Goal: Task Accomplishment & Management: Use online tool/utility

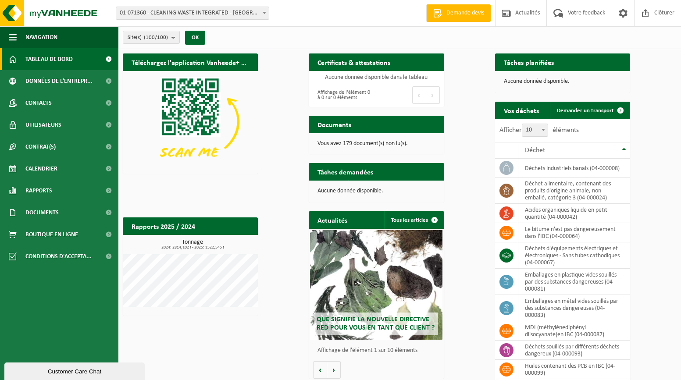
click at [209, 15] on span "01-071360 - CLEANING WASTE INTEGRATED - [GEOGRAPHIC_DATA][PERSON_NAME]" at bounding box center [192, 13] width 153 height 12
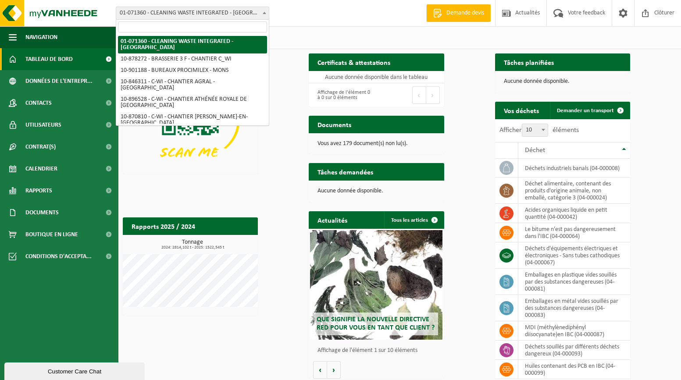
click at [204, 29] on input "search" at bounding box center [192, 26] width 149 height 11
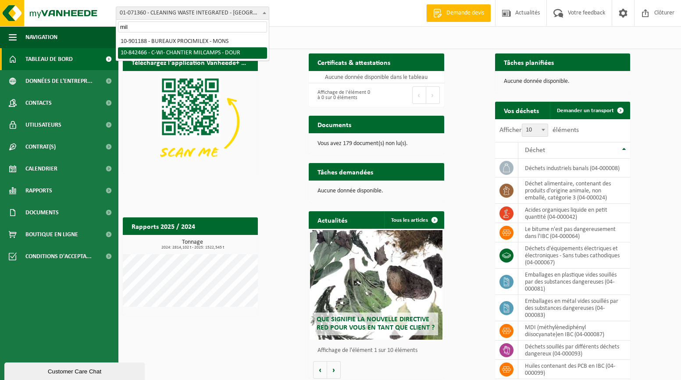
type input "mil"
select select "92551"
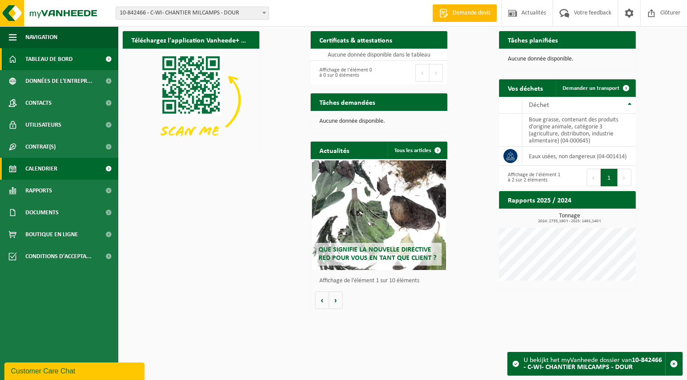
click at [72, 169] on link "Calendrier" at bounding box center [59, 169] width 118 height 22
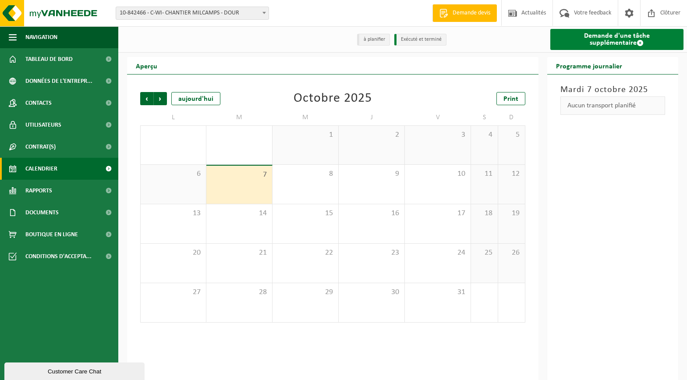
click at [594, 37] on link "Demande d'une tâche supplémentaire" at bounding box center [618, 39] width 134 height 21
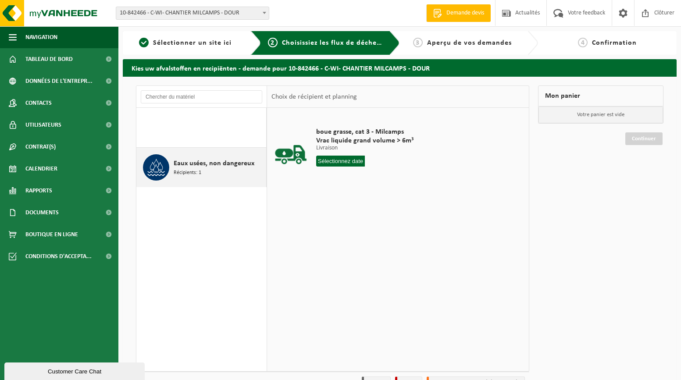
click at [213, 170] on div "Eaux usées, non dangereux Récipients: 1" at bounding box center [219, 167] width 90 height 26
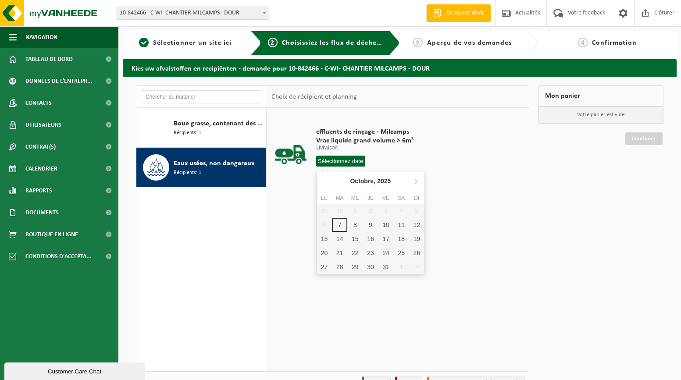
click at [350, 163] on input "text" at bounding box center [340, 161] width 49 height 11
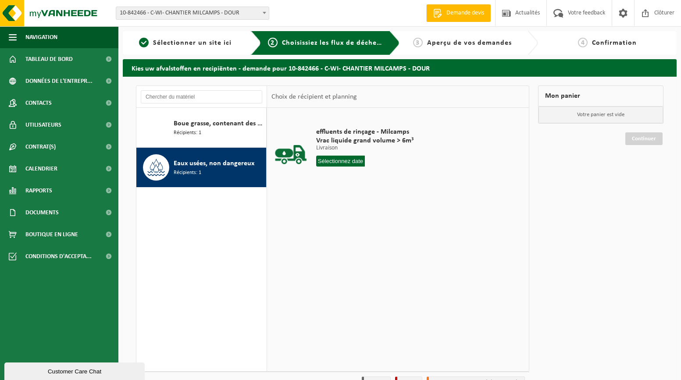
click at [433, 158] on td "effluents de rinçage - Milcamps Vrac liquide grand volume > 6m³ Livraison Livra…" at bounding box center [416, 149] width 215 height 74
click at [213, 13] on span "10-842466 - C-WI- CHANTIER MILCAMPS - DOUR" at bounding box center [192, 13] width 153 height 12
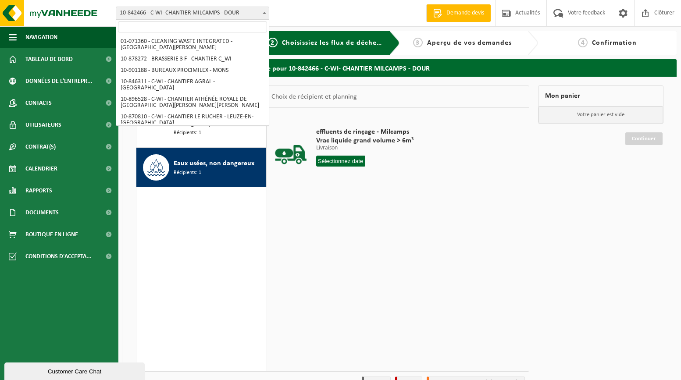
scroll to position [82, 0]
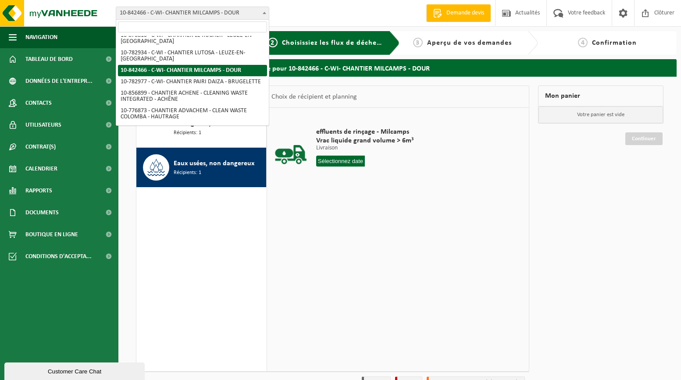
click at [204, 28] on input "search" at bounding box center [192, 26] width 149 height 11
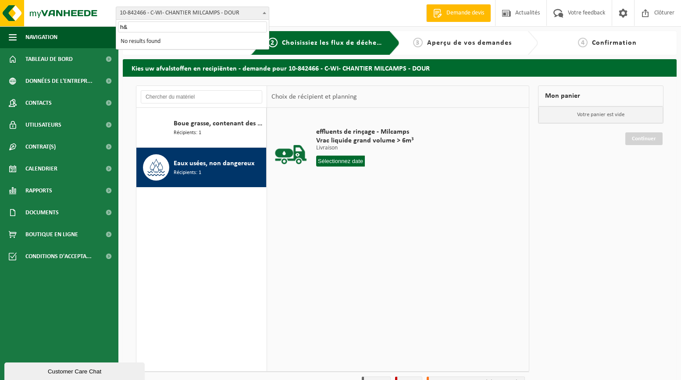
scroll to position [0, 0]
type input "h"
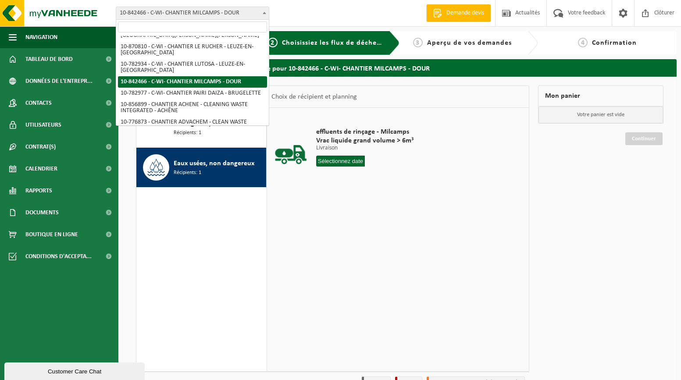
click at [329, 203] on div "effluents de rinçage - Milcamps Vrac liquide grand volume > 6m³ Livraison Livra…" at bounding box center [398, 239] width 262 height 263
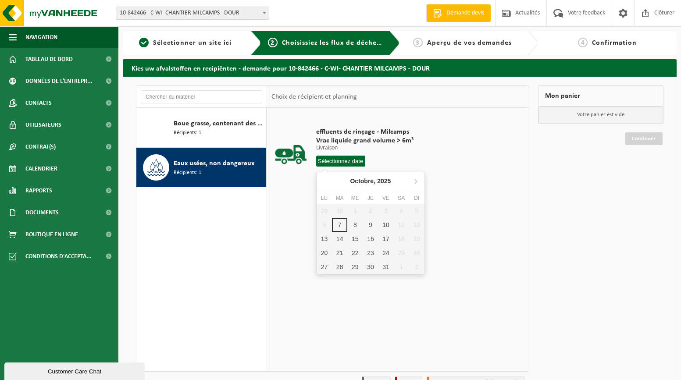
click at [341, 161] on input "text" at bounding box center [340, 161] width 49 height 11
click at [368, 223] on div "9" at bounding box center [370, 225] width 15 height 14
type input "à partir de 2025-10-09"
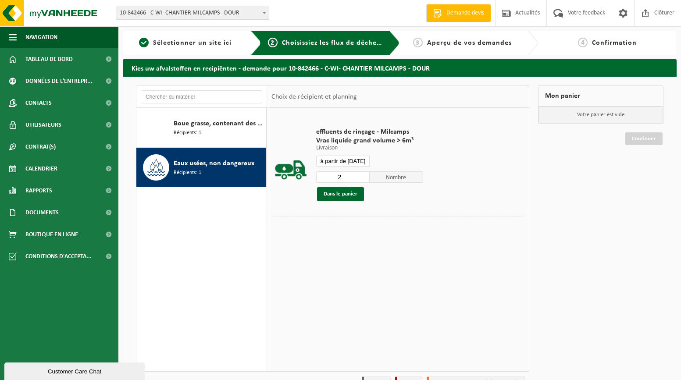
click at [361, 174] on input "2" at bounding box center [342, 176] width 53 height 11
click at [361, 174] on input "3" at bounding box center [342, 176] width 53 height 11
type input "4"
click at [361, 174] on input "4" at bounding box center [342, 176] width 53 height 11
click at [347, 193] on button "Dans le panier" at bounding box center [340, 194] width 47 height 14
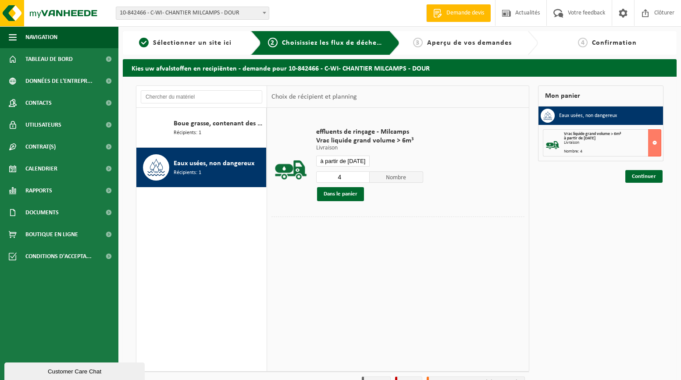
click at [354, 160] on input "à partir de 2025-10-09" at bounding box center [342, 161] width 53 height 11
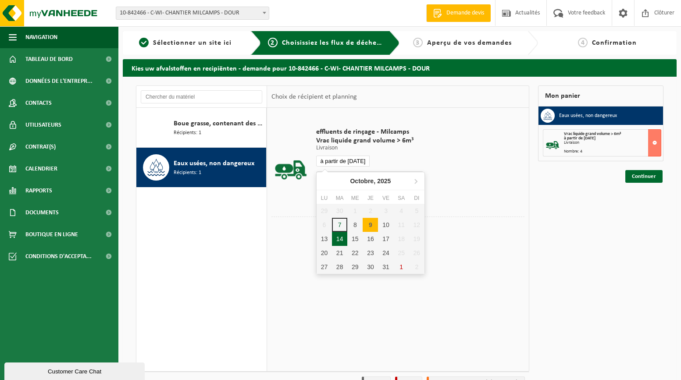
click at [338, 237] on div "14" at bounding box center [339, 239] width 15 height 14
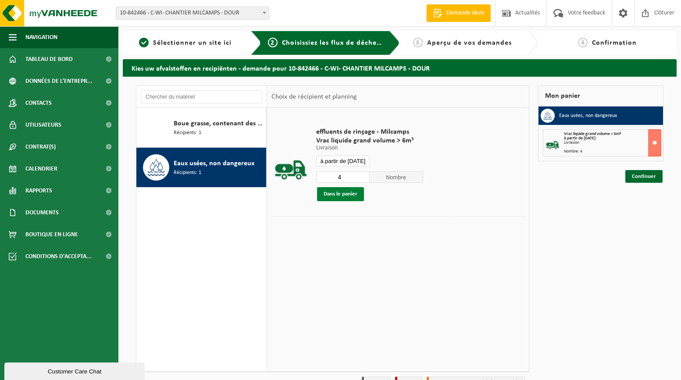
click at [349, 193] on button "Dans le panier" at bounding box center [340, 194] width 47 height 14
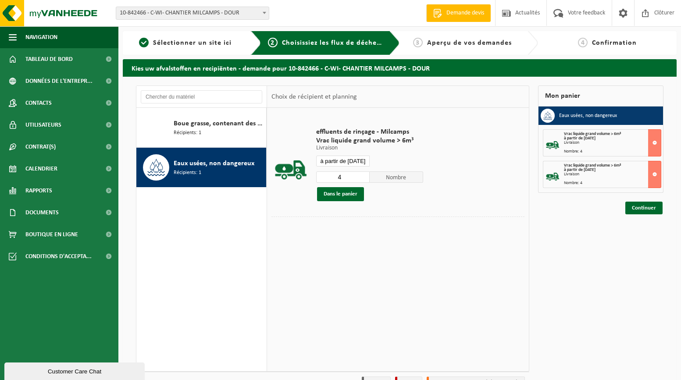
click at [352, 163] on input "à partir de 2025-10-14" at bounding box center [342, 161] width 53 height 11
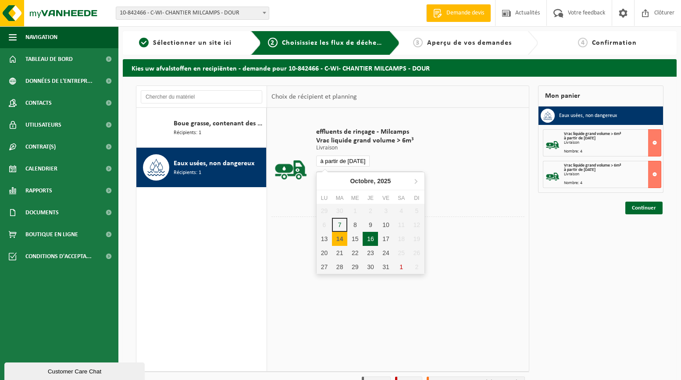
click at [375, 242] on div "16" at bounding box center [370, 239] width 15 height 14
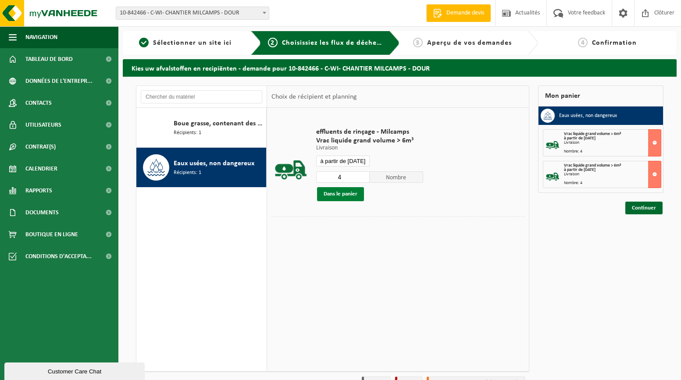
click at [346, 198] on button "Dans le panier" at bounding box center [340, 194] width 47 height 14
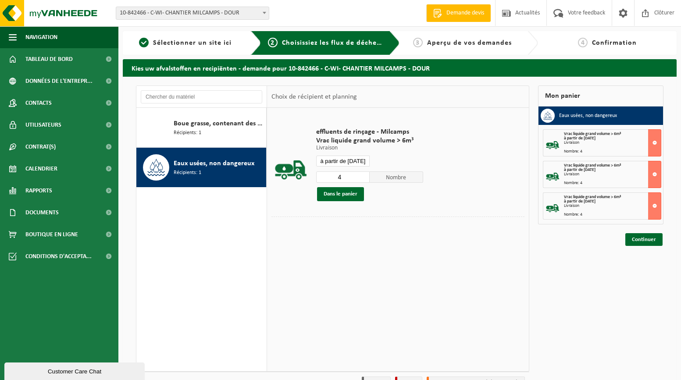
click at [346, 162] on input "à partir de 2025-10-16" at bounding box center [342, 161] width 53 height 11
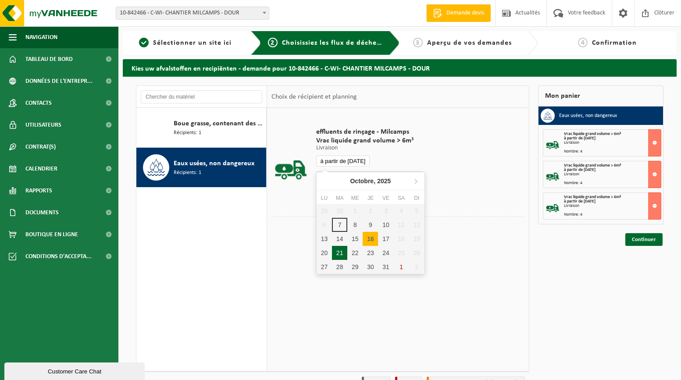
click at [340, 248] on div "21" at bounding box center [339, 253] width 15 height 14
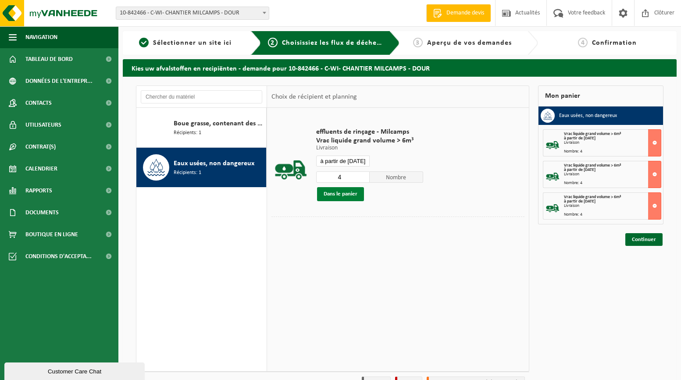
click at [333, 197] on button "Dans le panier" at bounding box center [340, 194] width 47 height 14
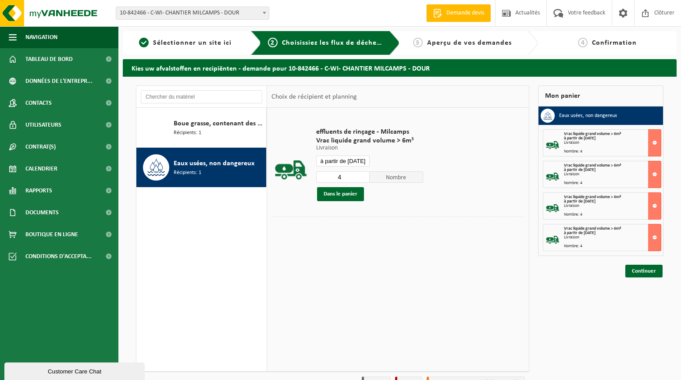
click at [348, 161] on input "à partir de 2025-10-21" at bounding box center [342, 161] width 53 height 11
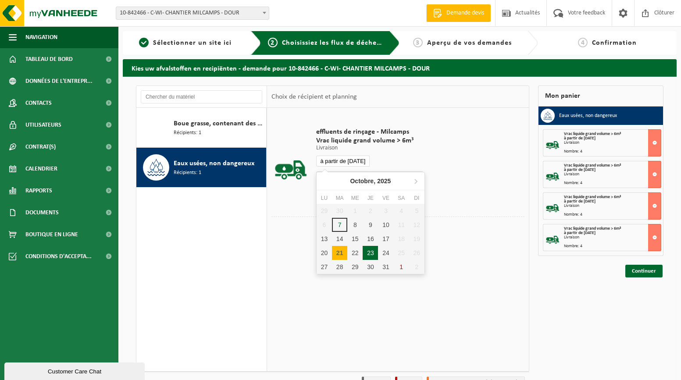
click at [374, 257] on div "23" at bounding box center [370, 253] width 15 height 14
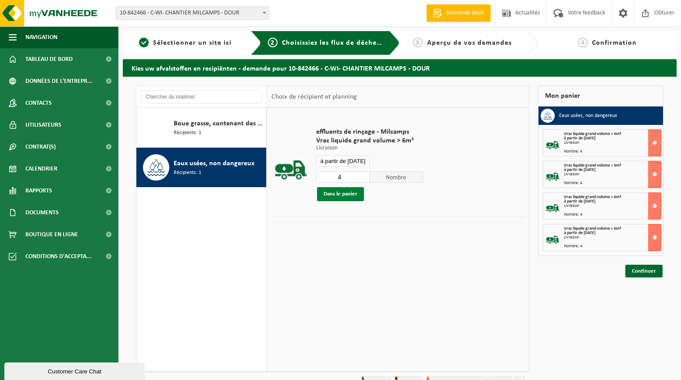
click at [346, 194] on button "Dans le panier" at bounding box center [340, 194] width 47 height 14
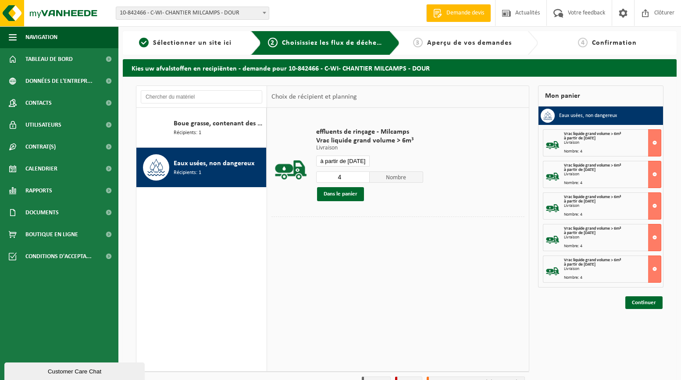
click at [345, 158] on input "à partir de 2025-10-23" at bounding box center [342, 161] width 53 height 11
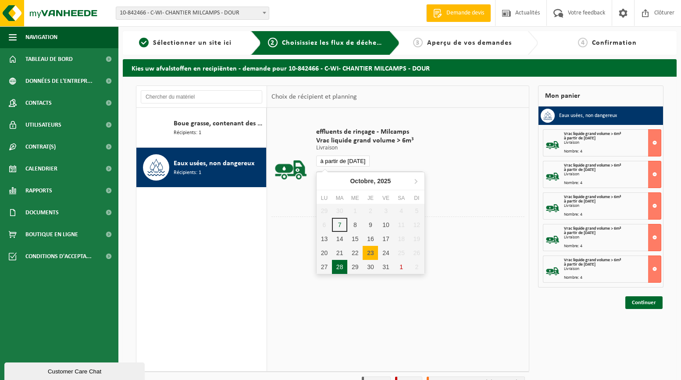
click at [342, 266] on div "28" at bounding box center [339, 267] width 15 height 14
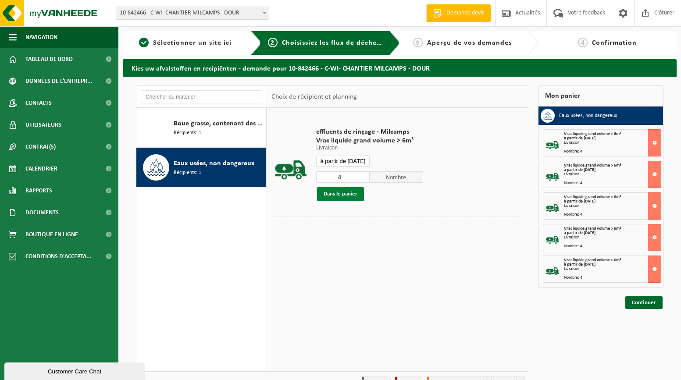
click at [343, 194] on button "Dans le panier" at bounding box center [340, 194] width 47 height 14
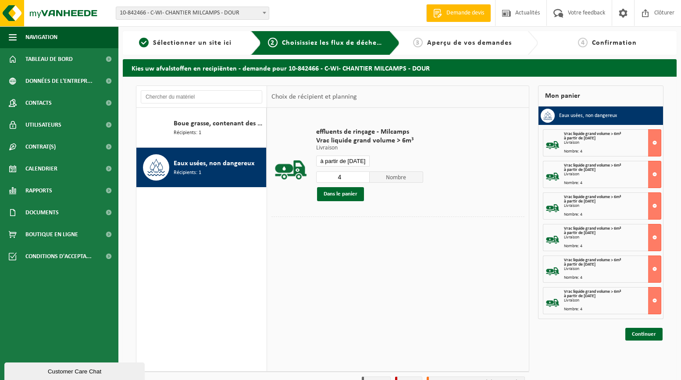
click at [357, 160] on input "à partir de 2025-10-28" at bounding box center [342, 161] width 53 height 11
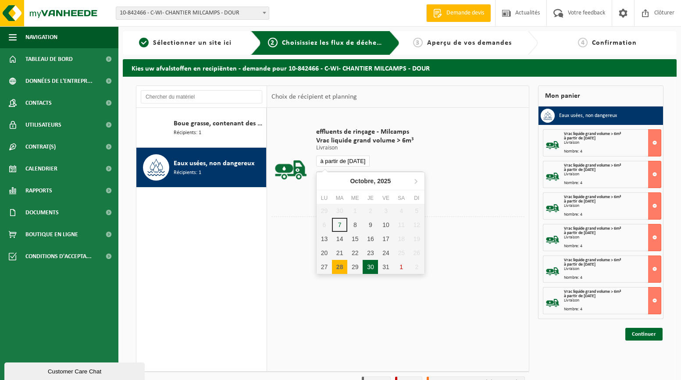
click at [371, 265] on div "30" at bounding box center [370, 267] width 15 height 14
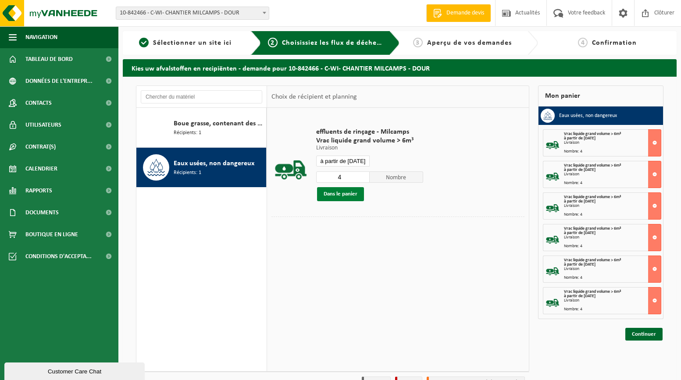
click at [347, 192] on button "Dans le panier" at bounding box center [340, 194] width 47 height 14
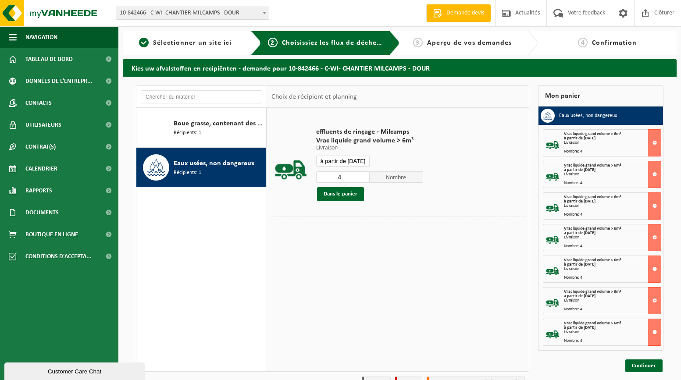
click at [349, 161] on input "à partir de 2025-10-30" at bounding box center [342, 161] width 53 height 11
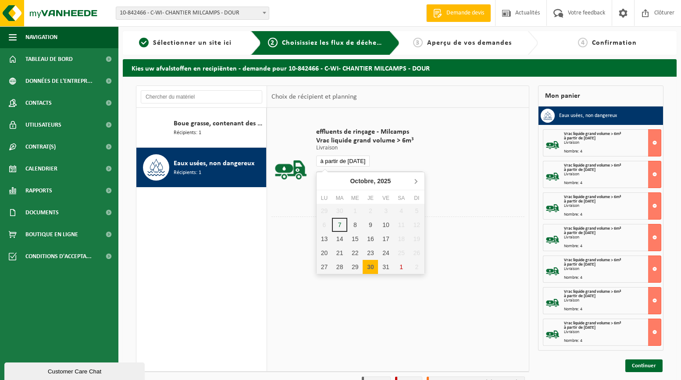
click at [414, 182] on icon at bounding box center [416, 181] width 14 height 14
click at [338, 223] on div "4" at bounding box center [339, 225] width 15 height 14
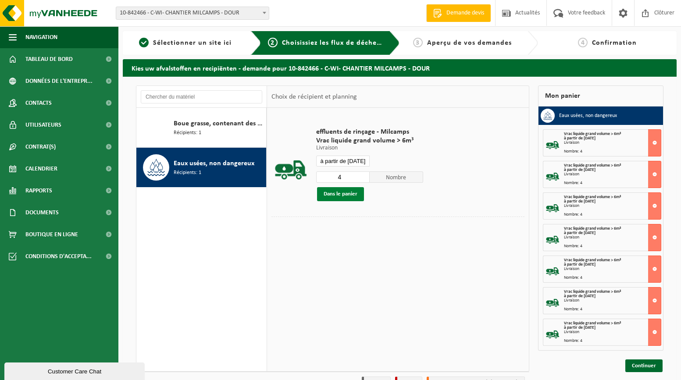
click at [346, 197] on button "Dans le panier" at bounding box center [340, 194] width 47 height 14
click at [358, 164] on input "à partir de 2025-11-04" at bounding box center [342, 161] width 53 height 11
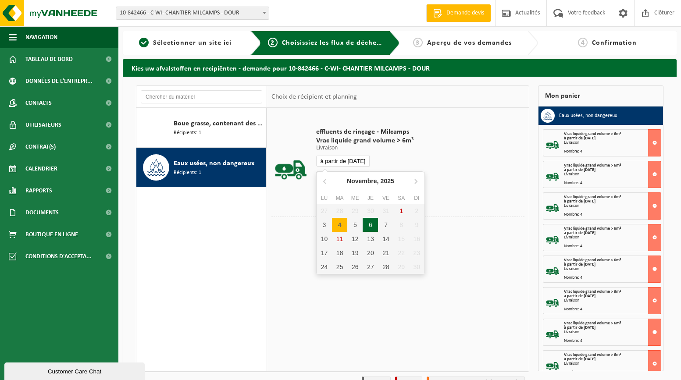
click at [366, 224] on div "6" at bounding box center [370, 225] width 15 height 14
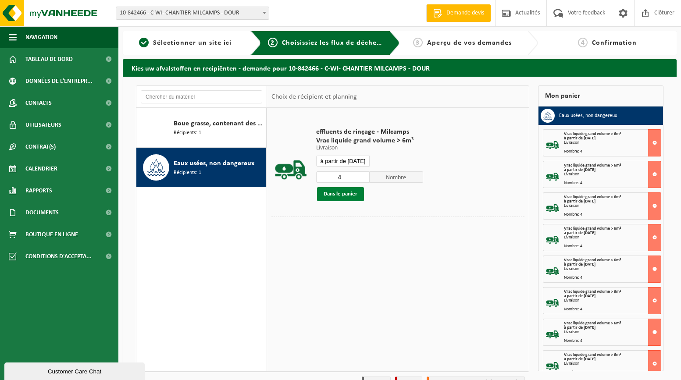
click at [349, 192] on button "Dans le panier" at bounding box center [340, 194] width 47 height 14
click at [350, 162] on input "à partir de 2025-11-06" at bounding box center [342, 161] width 53 height 11
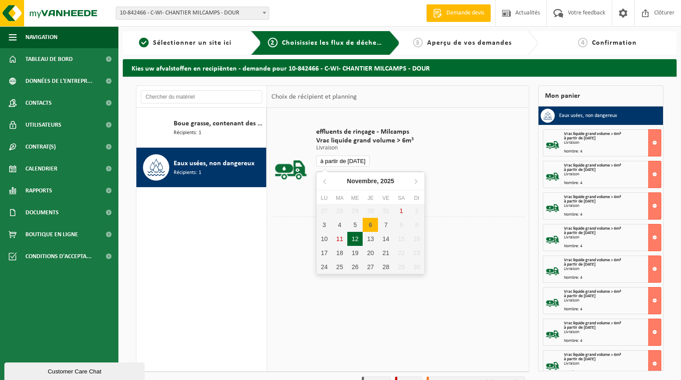
click at [356, 237] on div "12" at bounding box center [354, 239] width 15 height 14
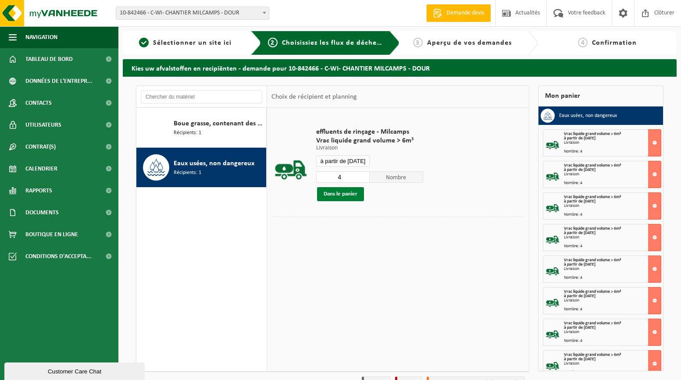
click at [348, 195] on button "Dans le panier" at bounding box center [340, 194] width 47 height 14
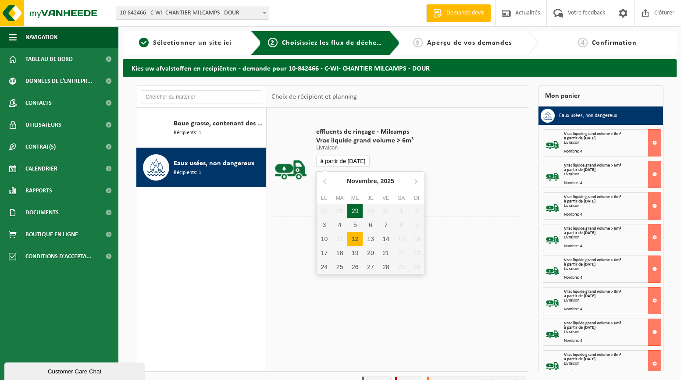
click at [352, 165] on input "à partir de 2025-11-12" at bounding box center [342, 161] width 53 height 11
click at [341, 252] on div "18" at bounding box center [339, 253] width 15 height 14
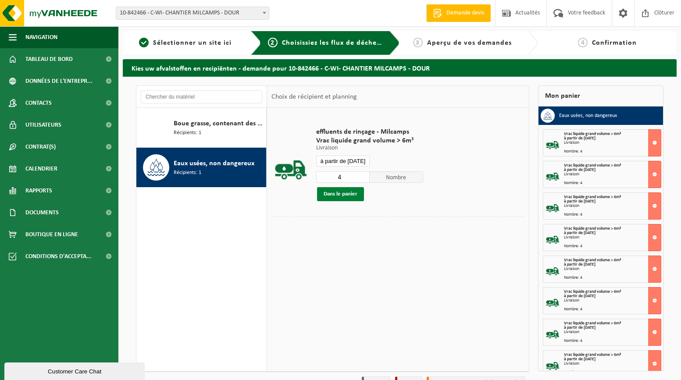
click at [344, 197] on button "Dans le panier" at bounding box center [340, 194] width 47 height 14
click at [345, 165] on input "à partir de 2025-11-18" at bounding box center [342, 161] width 53 height 11
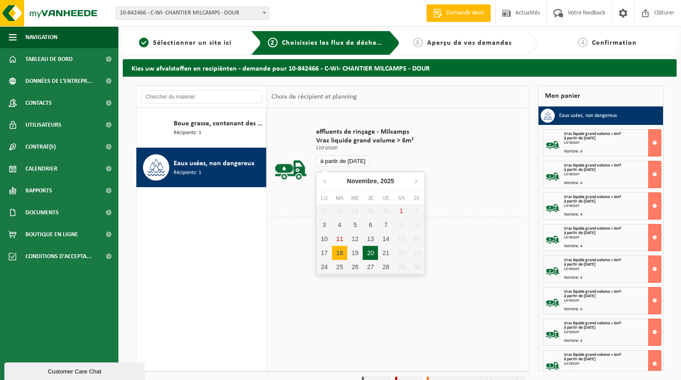
click at [374, 251] on div "20" at bounding box center [370, 253] width 15 height 14
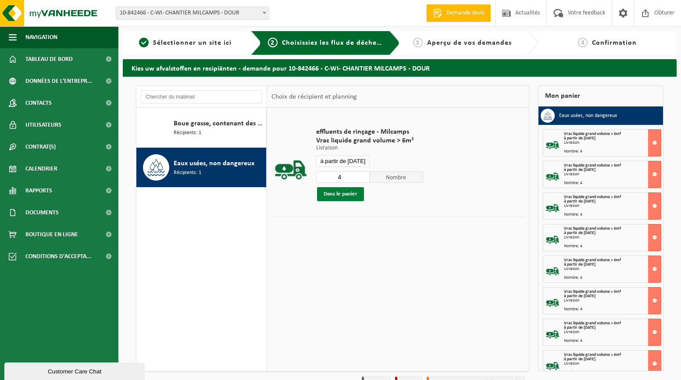
click at [342, 194] on button "Dans le panier" at bounding box center [340, 194] width 47 height 14
click at [343, 164] on input "à partir de 2025-11-20" at bounding box center [342, 161] width 53 height 11
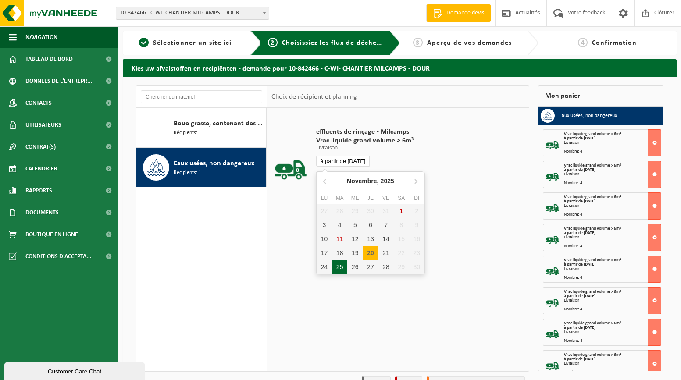
click at [341, 267] on div "25" at bounding box center [339, 267] width 15 height 14
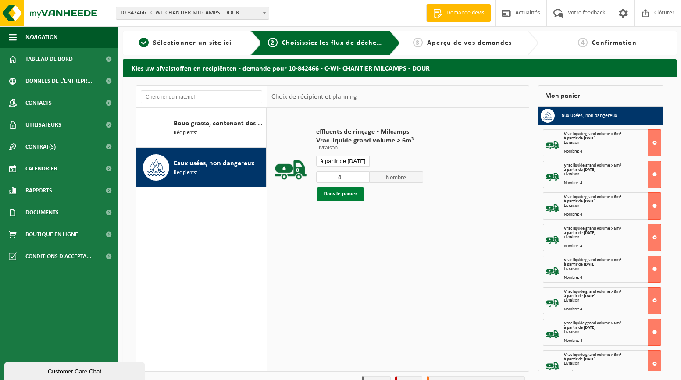
click at [345, 194] on button "Dans le panier" at bounding box center [340, 194] width 47 height 14
click at [349, 163] on input "à partir de 2025-11-25" at bounding box center [342, 161] width 53 height 11
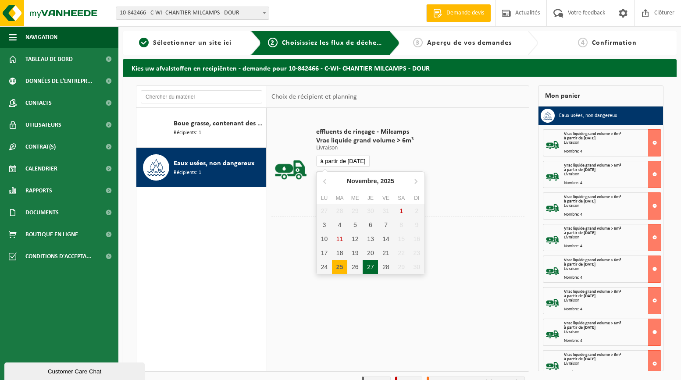
click at [370, 265] on div "27" at bounding box center [370, 267] width 15 height 14
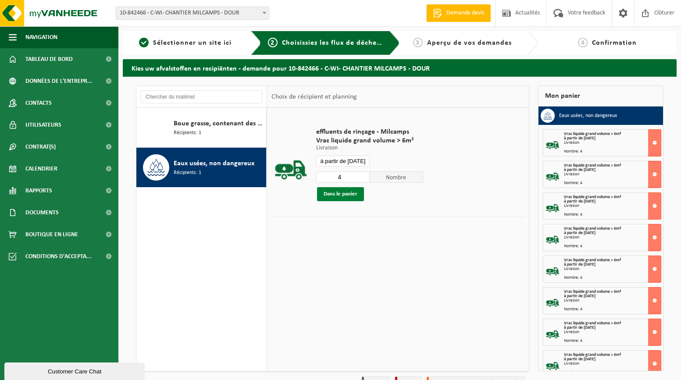
click at [345, 196] on button "Dans le panier" at bounding box center [340, 194] width 47 height 14
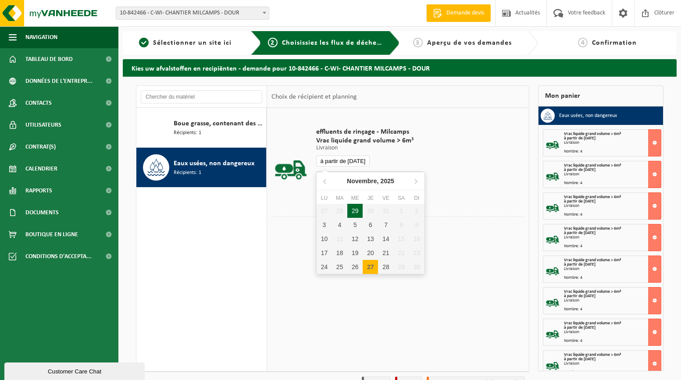
click at [346, 163] on input "à partir de 2025-11-27" at bounding box center [342, 161] width 53 height 11
click at [413, 182] on icon at bounding box center [416, 181] width 14 height 14
click at [338, 211] on div "2" at bounding box center [339, 211] width 15 height 14
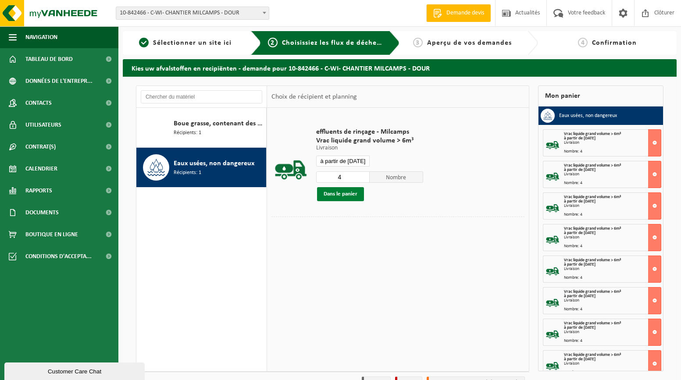
click at [342, 192] on button "Dans le panier" at bounding box center [340, 194] width 47 height 14
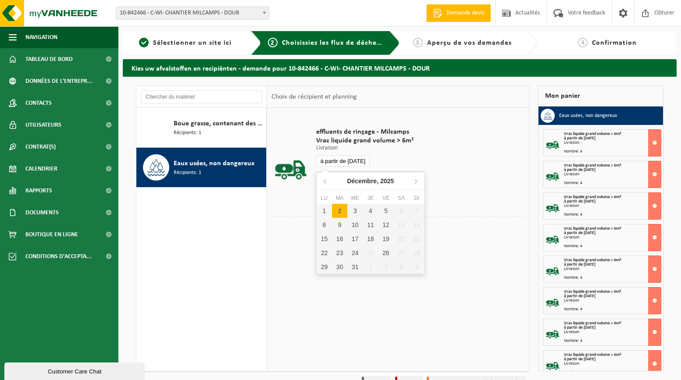
click at [349, 161] on input "à partir de 2025-12-02" at bounding box center [342, 161] width 53 height 11
click at [372, 210] on div "4" at bounding box center [370, 211] width 15 height 14
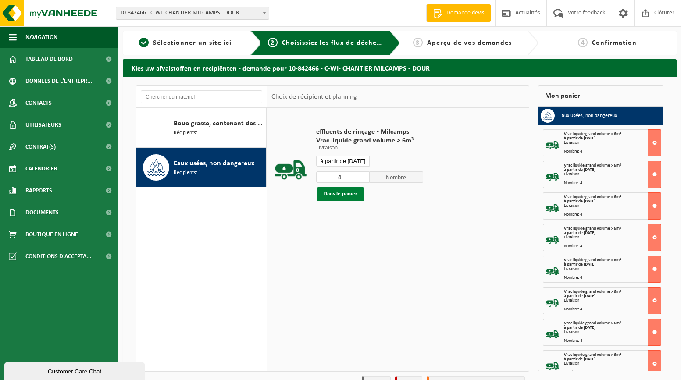
click at [339, 192] on button "Dans le panier" at bounding box center [340, 194] width 47 height 14
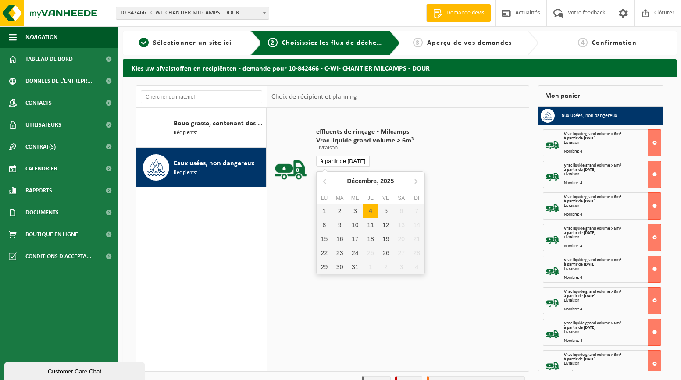
click at [341, 162] on input "à partir de 2025-12-04" at bounding box center [342, 161] width 53 height 11
click at [337, 227] on div "9" at bounding box center [339, 225] width 15 height 14
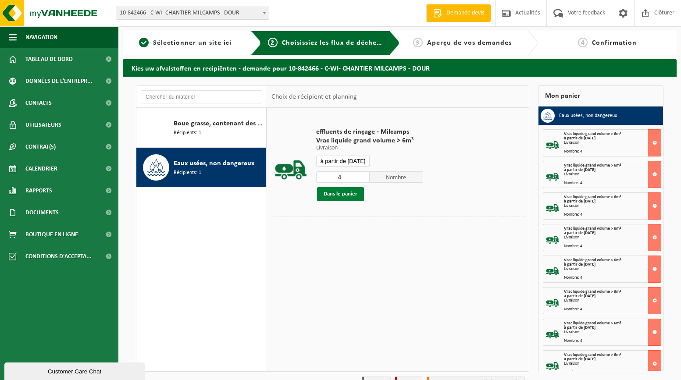
click at [338, 197] on button "Dans le panier" at bounding box center [340, 194] width 47 height 14
click at [344, 163] on input "à partir de 2025-12-09" at bounding box center [342, 161] width 53 height 11
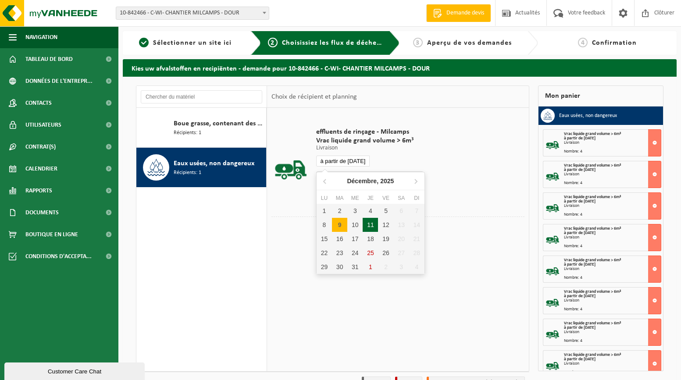
click at [368, 225] on div "11" at bounding box center [370, 225] width 15 height 14
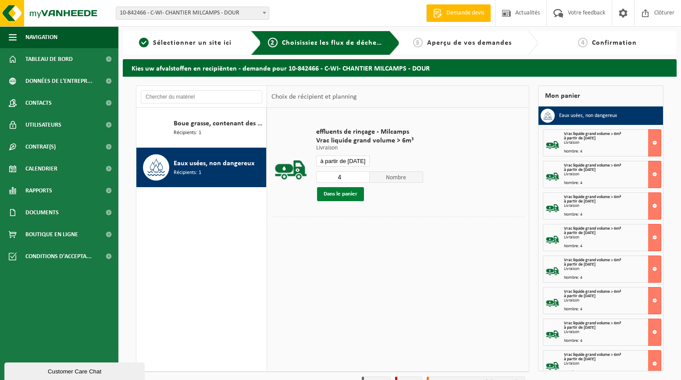
click at [342, 196] on button "Dans le panier" at bounding box center [340, 194] width 47 height 14
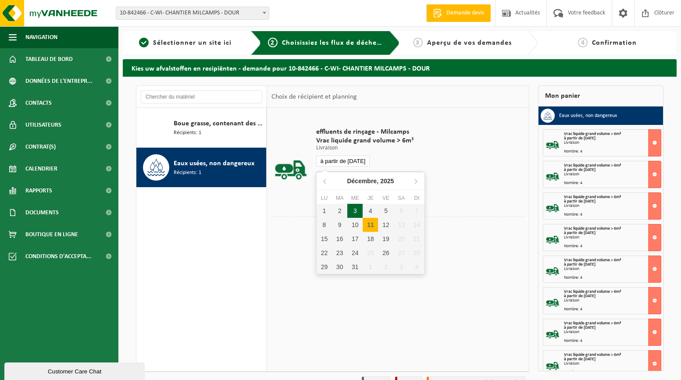
click at [345, 160] on input "à partir de 2025-12-11" at bounding box center [342, 161] width 53 height 11
click at [338, 237] on div "16" at bounding box center [339, 239] width 15 height 14
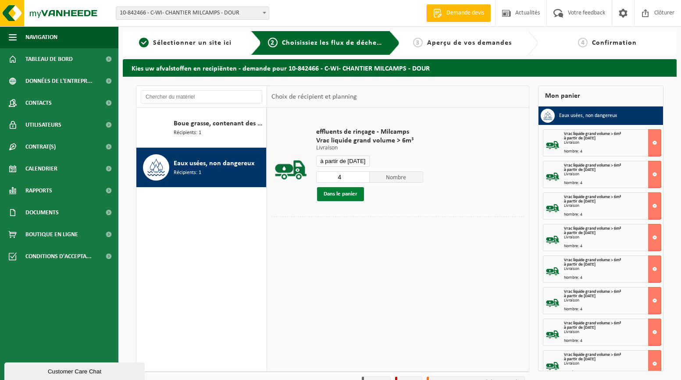
click at [338, 192] on button "Dans le panier" at bounding box center [340, 194] width 47 height 14
click at [345, 162] on input "à partir de 2025-12-16" at bounding box center [342, 161] width 53 height 11
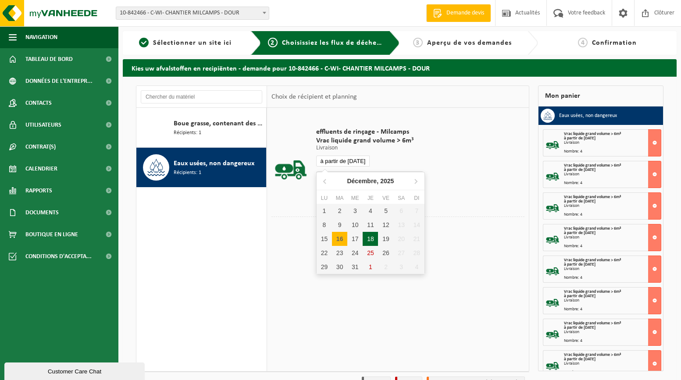
click at [369, 240] on div "18" at bounding box center [370, 239] width 15 height 14
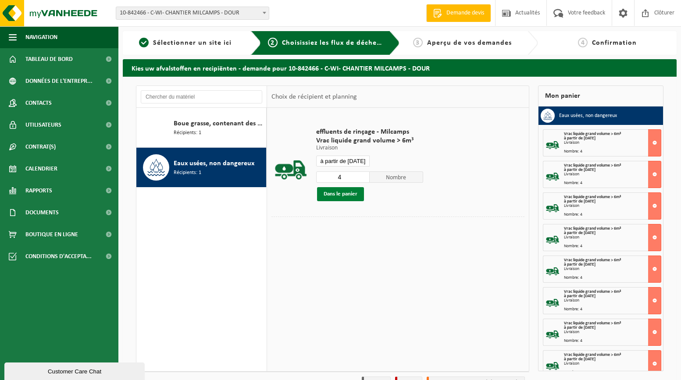
click at [345, 197] on button "Dans le panier" at bounding box center [340, 194] width 47 height 14
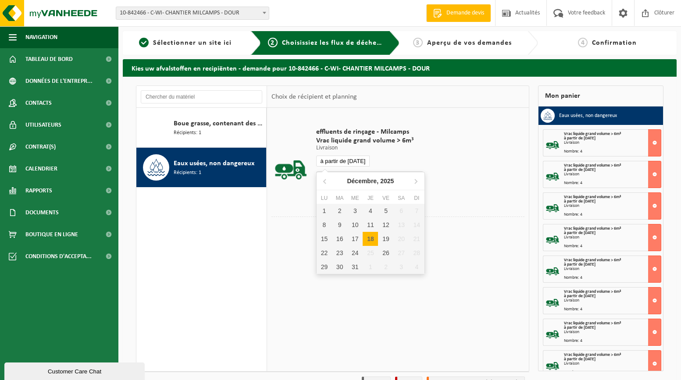
click at [343, 163] on input "à partir de 2025-12-18" at bounding box center [342, 161] width 53 height 11
click at [342, 252] on div "23" at bounding box center [339, 253] width 15 height 14
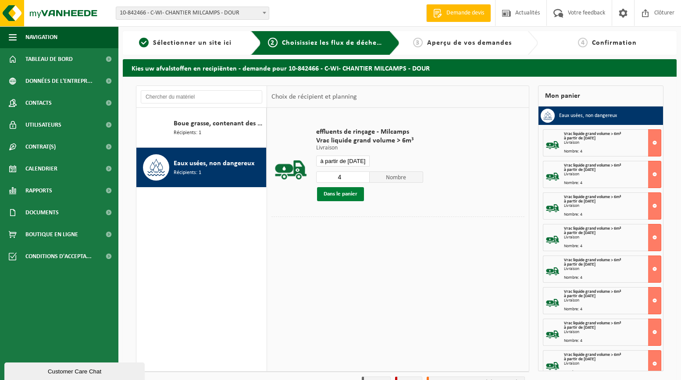
click at [341, 192] on button "Dans le panier" at bounding box center [340, 194] width 47 height 14
click at [346, 161] on input "à partir de 2025-12-23" at bounding box center [342, 161] width 53 height 11
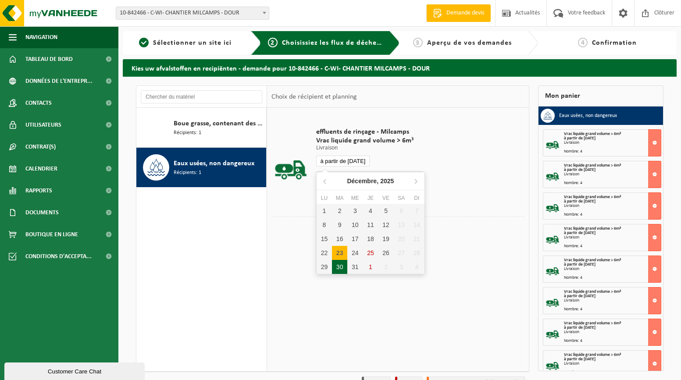
click at [338, 267] on div "30" at bounding box center [339, 267] width 15 height 14
type input "à partir de 2025-12-30"
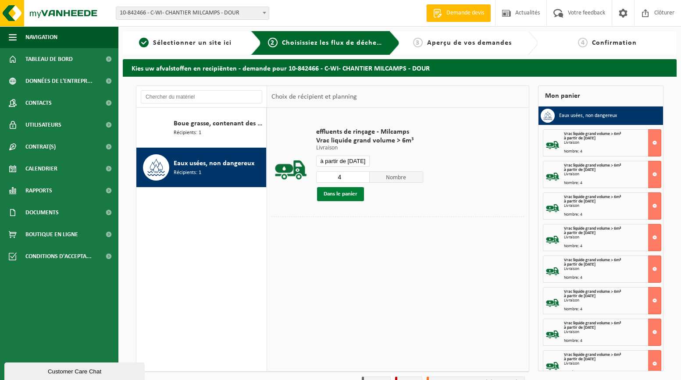
click at [341, 193] on button "Dans le panier" at bounding box center [340, 194] width 47 height 14
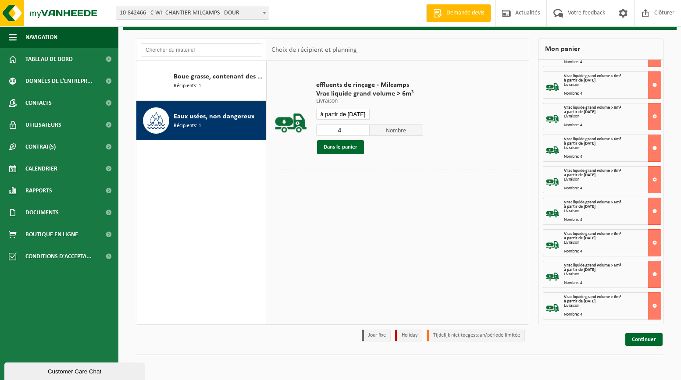
scroll to position [48, 0]
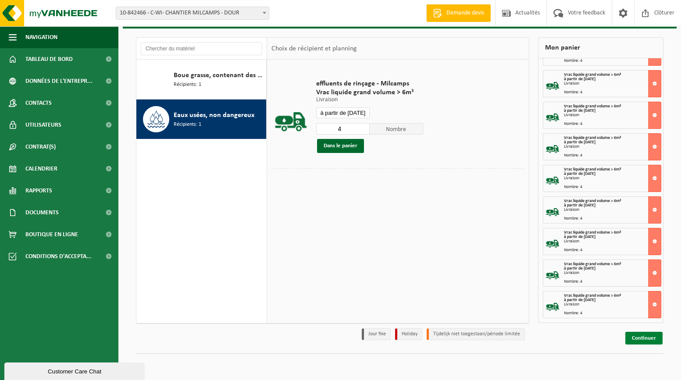
click at [636, 334] on link "Continuer" at bounding box center [643, 338] width 37 height 13
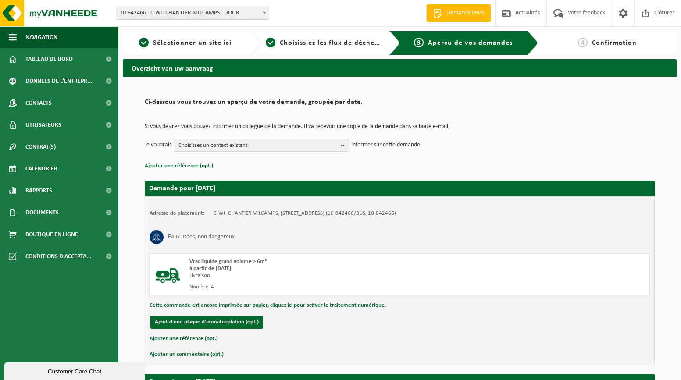
click at [316, 146] on span "Choisissez un contact existant" at bounding box center [257, 145] width 159 height 13
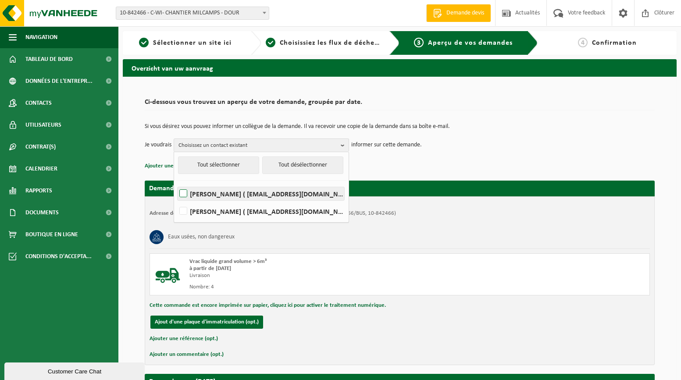
click at [251, 192] on label "JEROMINE BRUNIN ( brunin@c-wi.be )" at bounding box center [261, 193] width 167 height 13
click at [176, 183] on input "JEROMINE BRUNIN ( brunin@c-wi.be )" at bounding box center [176, 182] width 0 height 0
checkbox input "true"
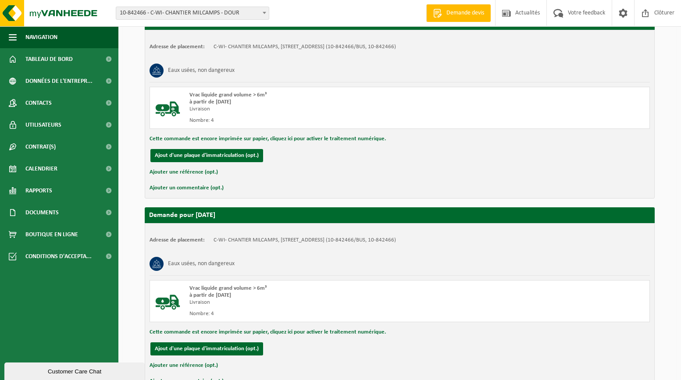
scroll to position [4089, 0]
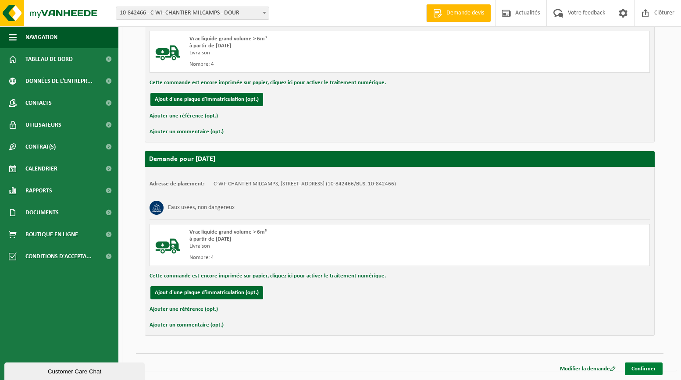
click at [646, 368] on link "Confirmer" at bounding box center [644, 369] width 38 height 13
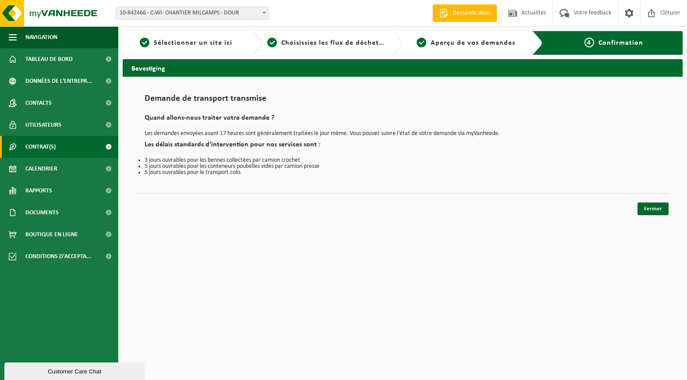
click at [54, 148] on span "Contrat(s)" at bounding box center [40, 147] width 30 height 22
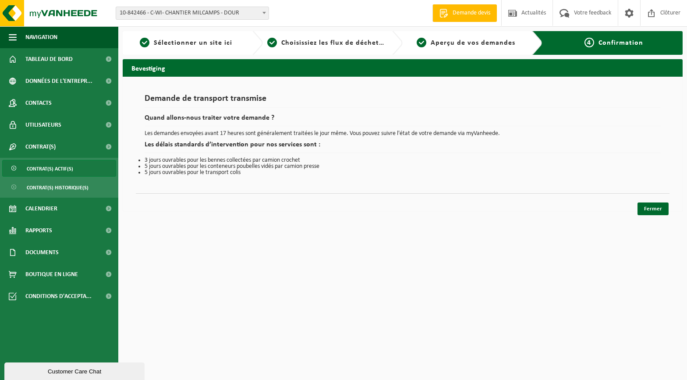
click at [45, 170] on span "Contrat(s) actif(s)" at bounding box center [50, 168] width 46 height 17
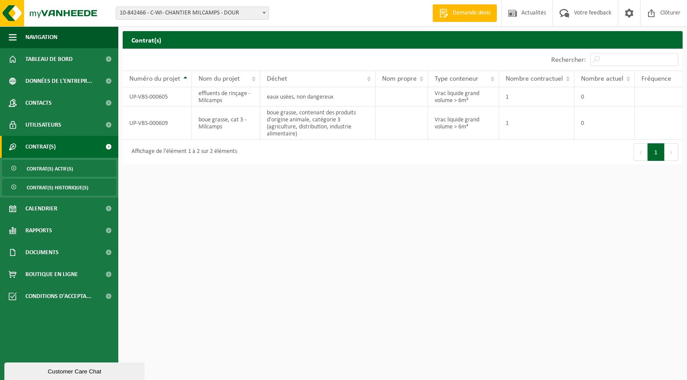
click at [43, 186] on span "Contrat(s) historique(s)" at bounding box center [58, 187] width 62 height 17
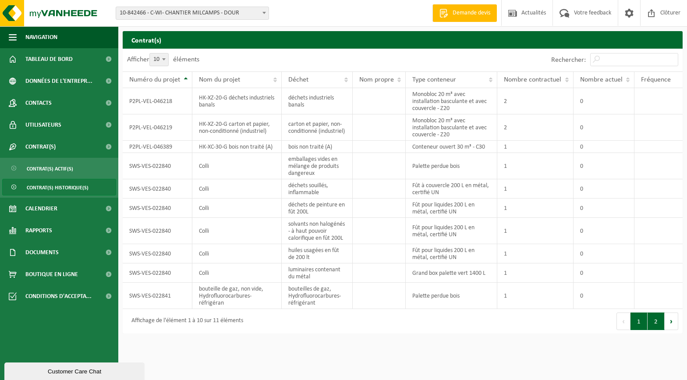
click at [658, 330] on button "2" at bounding box center [656, 322] width 17 height 18
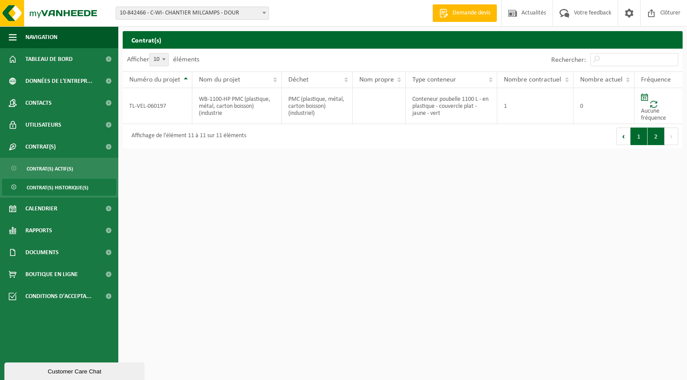
click at [636, 141] on button "1" at bounding box center [639, 137] width 17 height 18
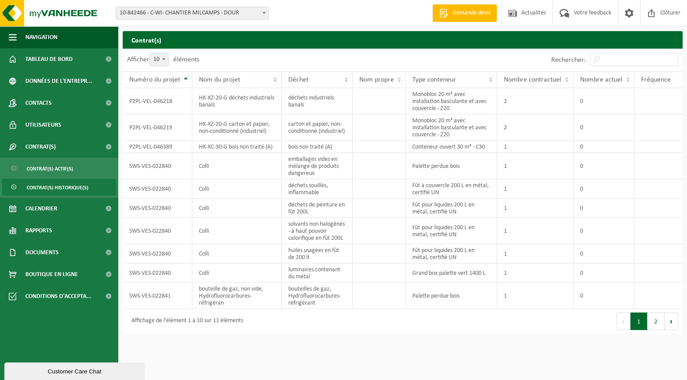
click at [216, 16] on span "10-842466 - C-WI- CHANTIER MILCAMPS - DOUR" at bounding box center [192, 13] width 153 height 12
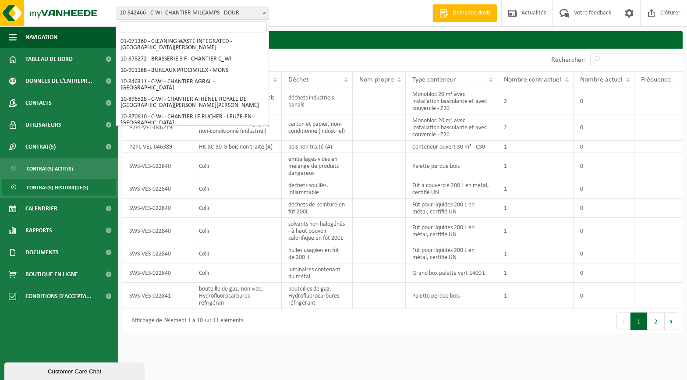
scroll to position [82, 0]
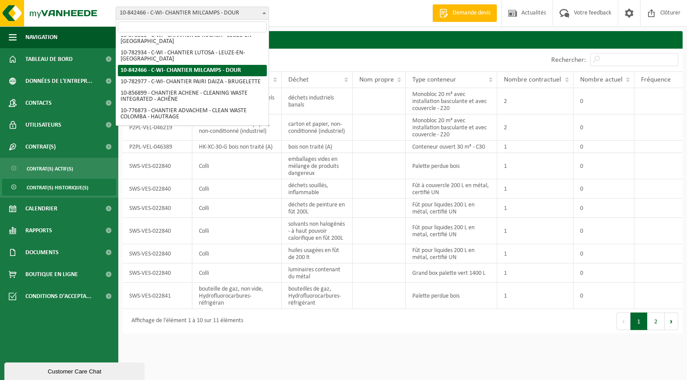
click at [209, 26] on input "search" at bounding box center [192, 26] width 149 height 11
click at [43, 146] on span "Contrat(s)" at bounding box center [40, 147] width 30 height 22
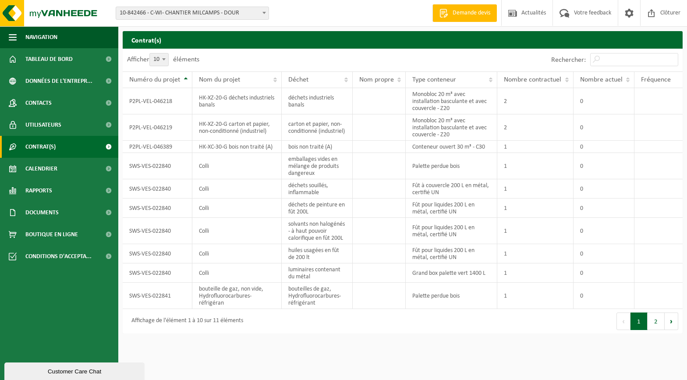
click at [43, 146] on span "Contrat(s)" at bounding box center [40, 147] width 30 height 22
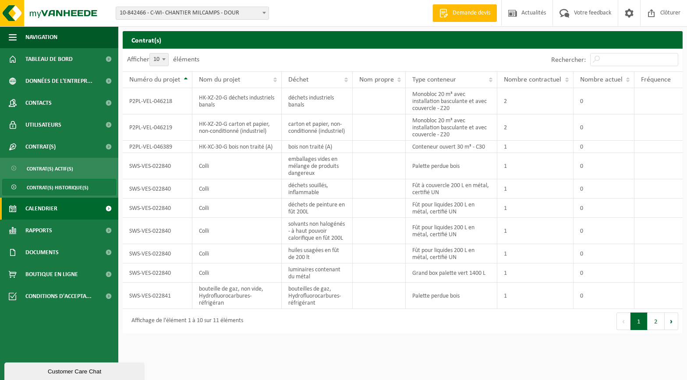
click at [50, 214] on span "Calendrier" at bounding box center [41, 209] width 32 height 22
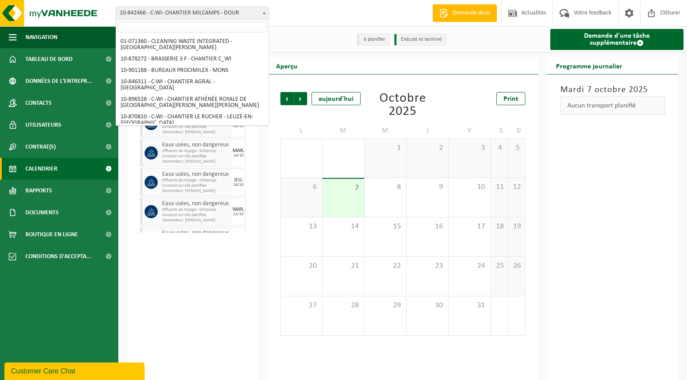
click at [217, 9] on span "10-842466 - C-WI- CHANTIER MILCAMPS - DOUR" at bounding box center [192, 13] width 153 height 12
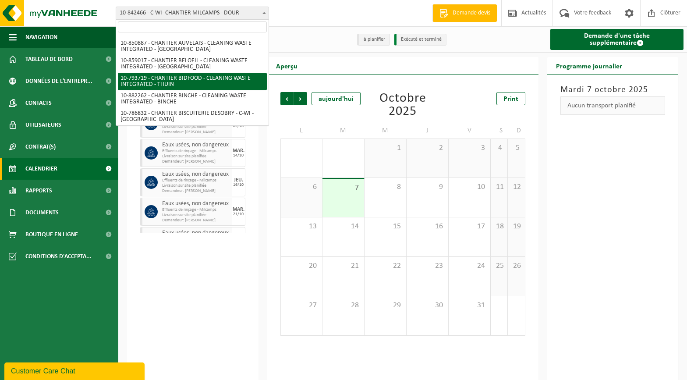
scroll to position [263, 0]
